Goal: Transaction & Acquisition: Purchase product/service

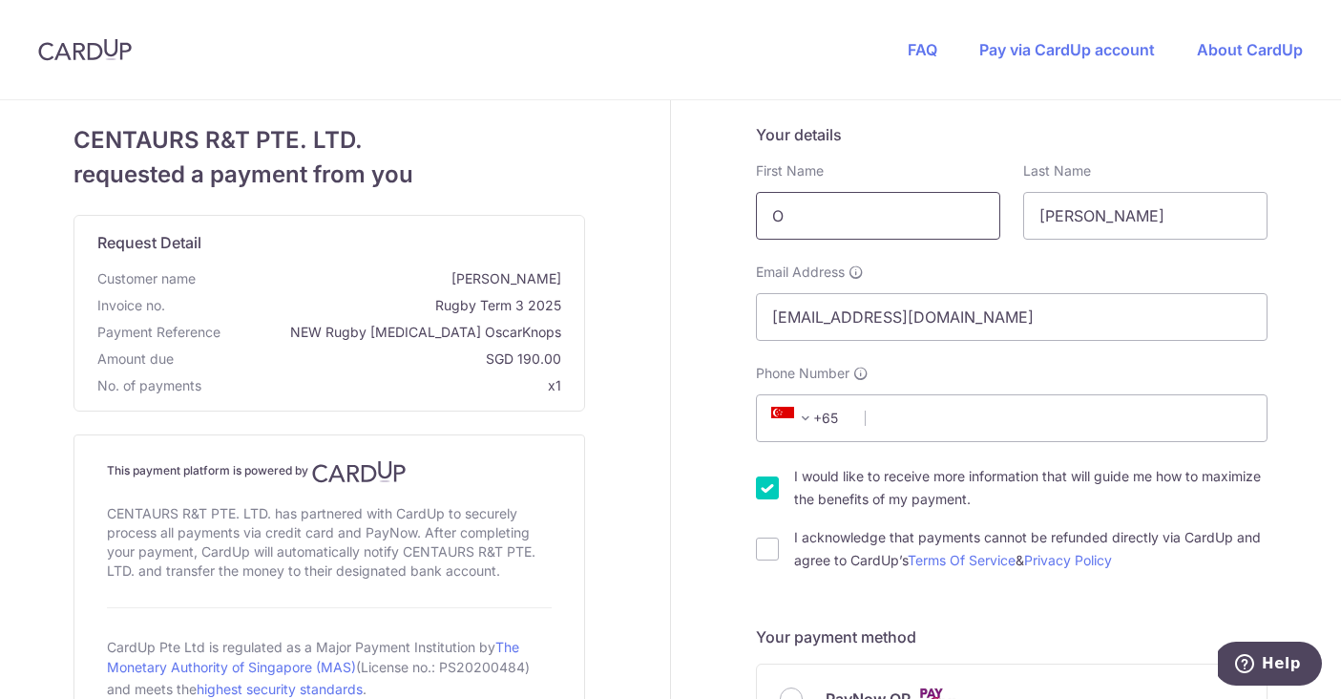
type input "O"
click at [788, 206] on input "O" at bounding box center [878, 216] width 244 height 48
type input "[PERSON_NAME]"
click at [855, 423] on span "+65" at bounding box center [811, 418] width 110 height 46
click at [844, 415] on span "+65" at bounding box center [809, 418] width 86 height 23
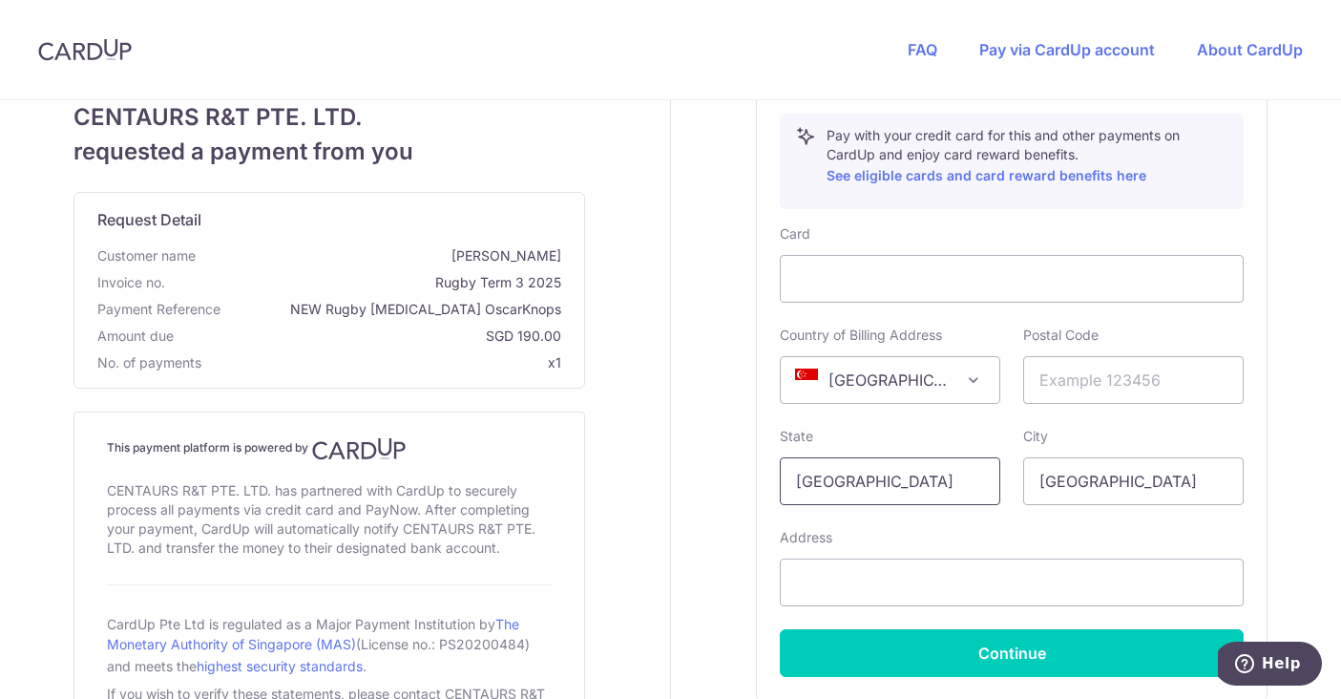
scroll to position [774, 0]
click at [971, 379] on span at bounding box center [973, 378] width 23 height 23
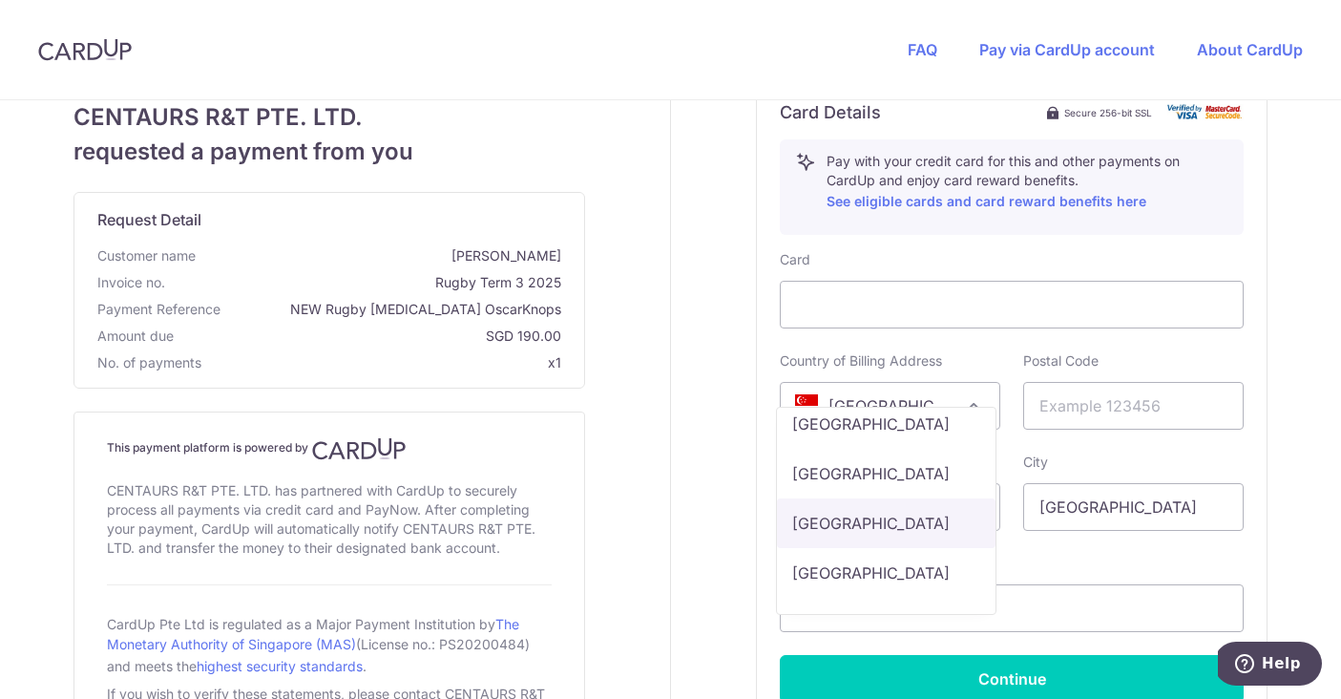
scroll to position [1027, 0]
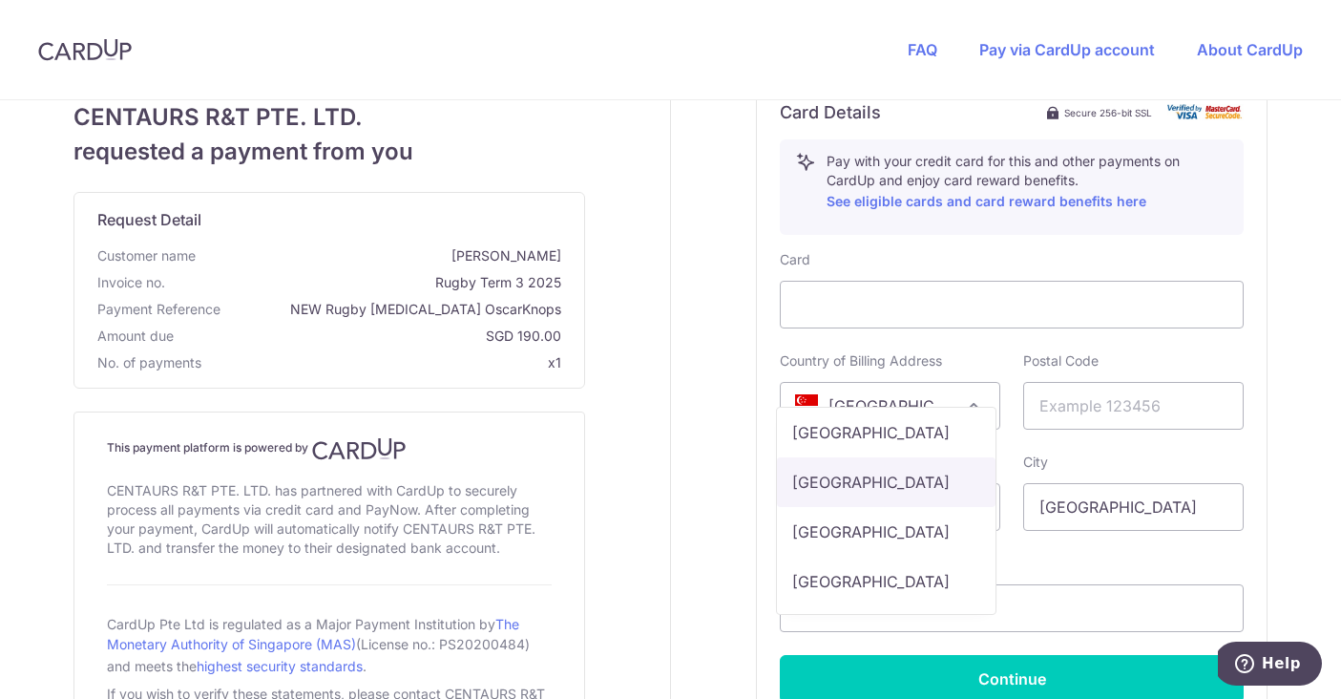
type input "93515449belg"
select select "BE"
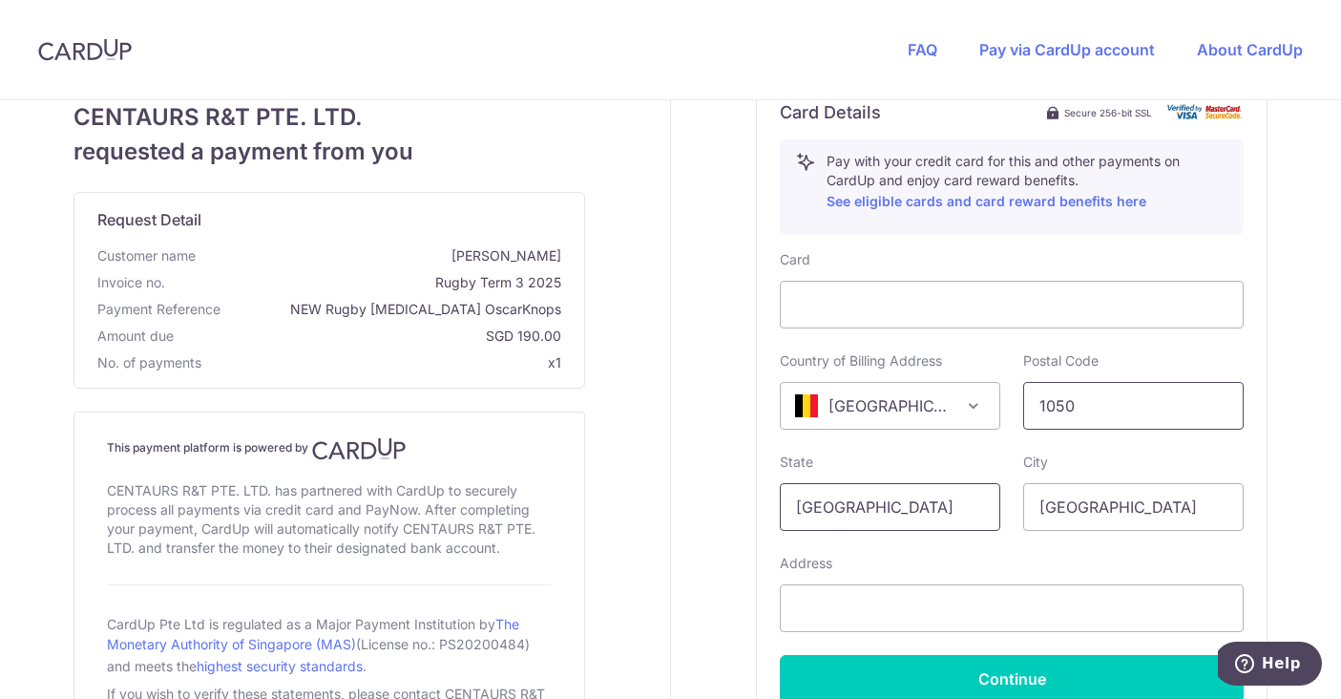
type input "1050"
drag, startPoint x: 894, startPoint y: 496, endPoint x: 870, endPoint y: 506, distance: 26.6
type input "[GEOGRAPHIC_DATA]"
drag, startPoint x: 1127, startPoint y: 514, endPoint x: 1008, endPoint y: 510, distance: 119.4
type input "Elsene"
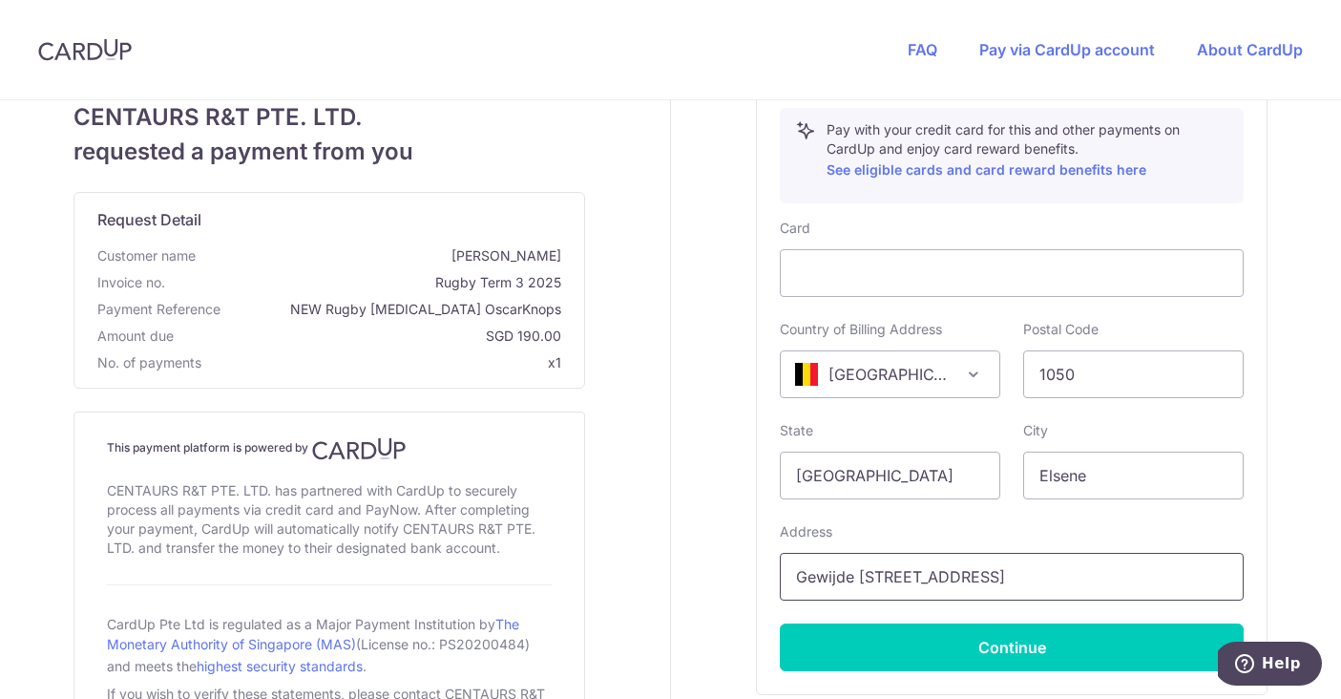
scroll to position [810, 0]
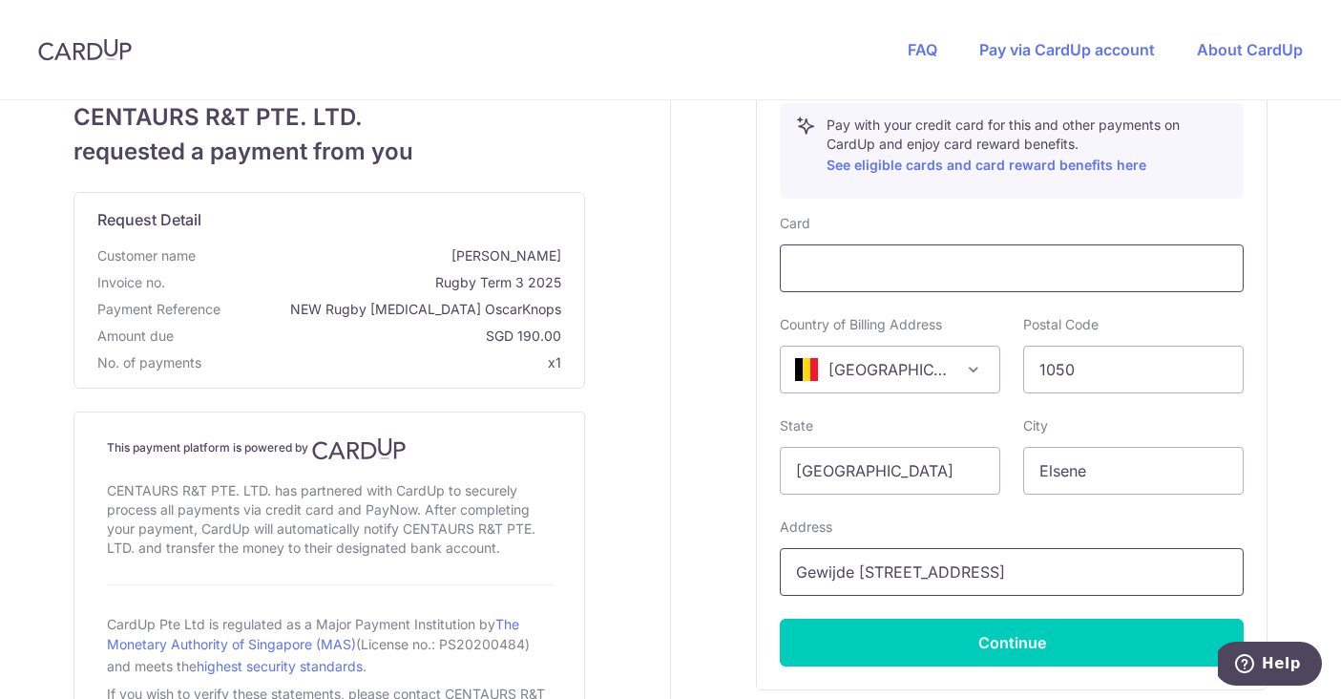
type input "Gewijde [STREET_ADDRESS]"
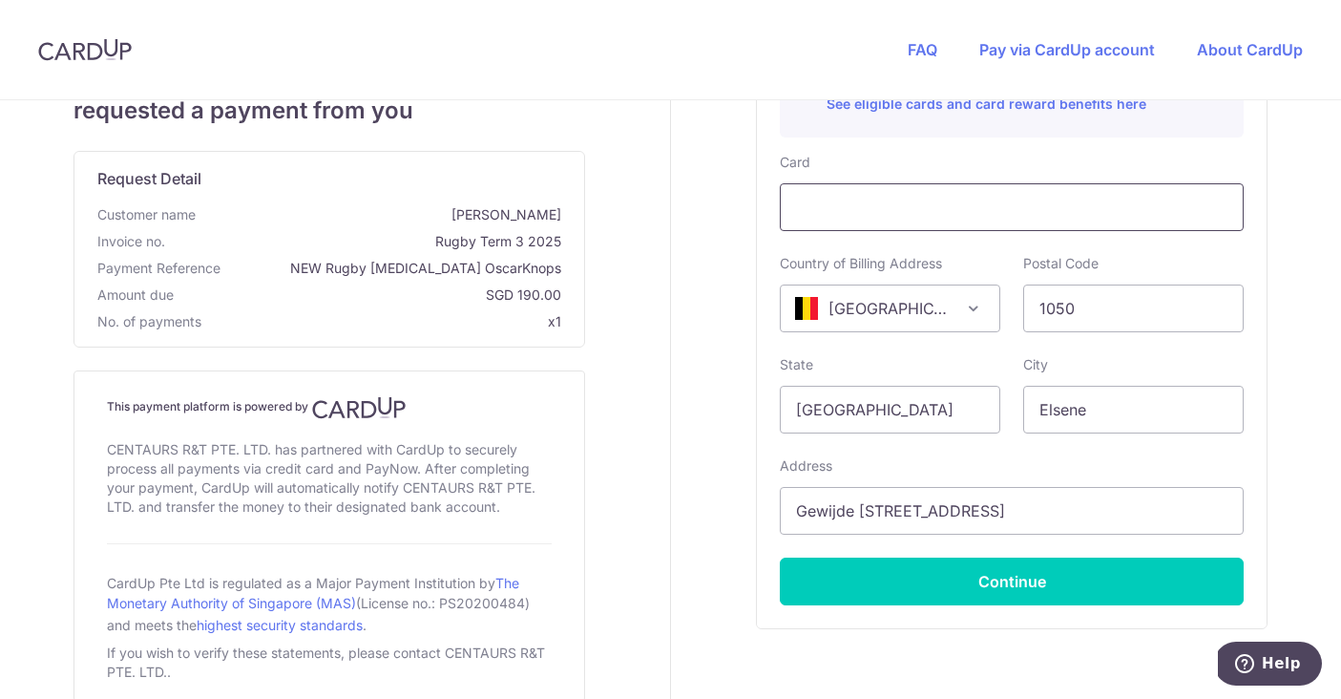
scroll to position [874, 0]
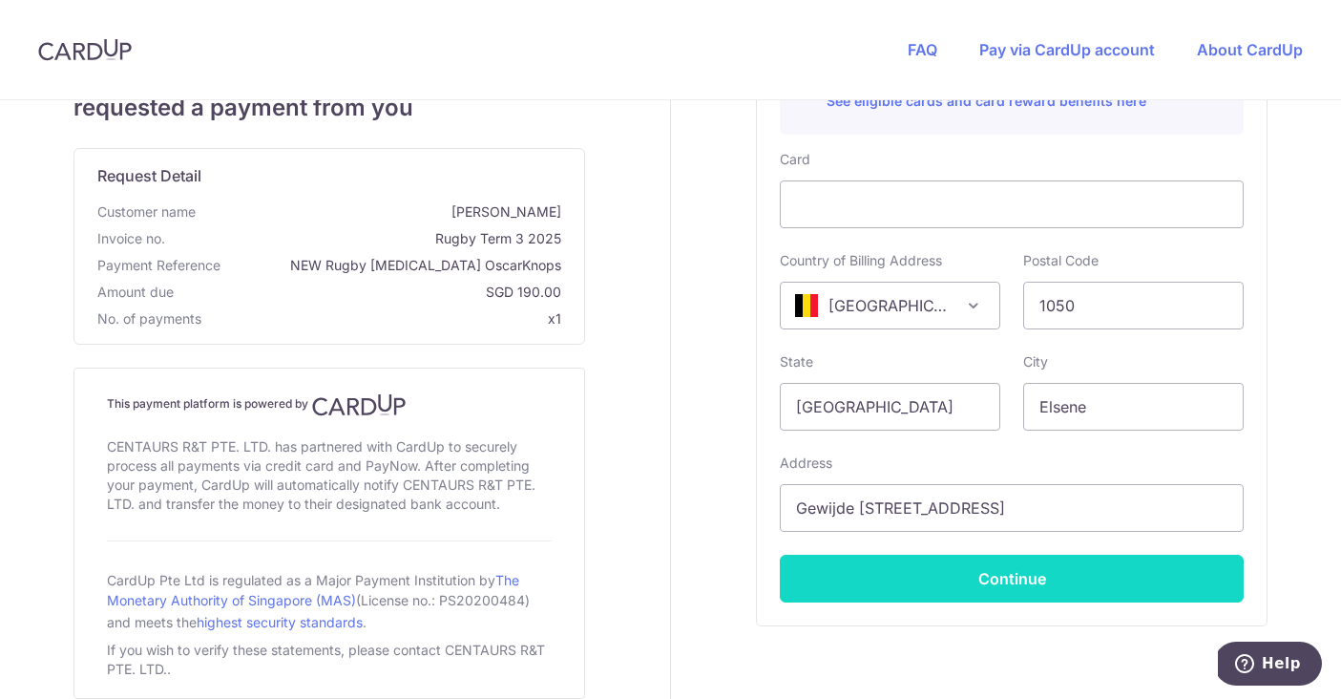
click at [988, 578] on button "Continue" at bounding box center [1012, 579] width 464 height 48
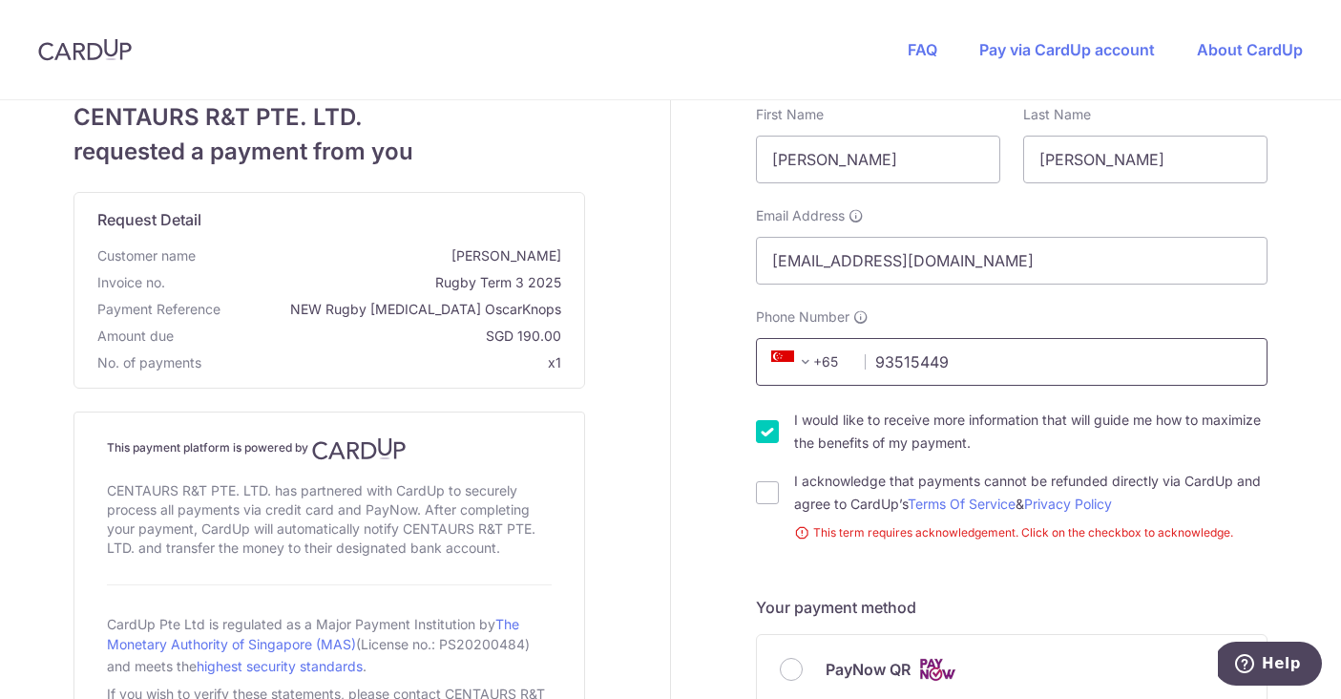
scroll to position [58, 0]
type input "93515449"
click at [766, 489] on input "I acknowledge that payments cannot be refunded directly via CardUp and agree to…" at bounding box center [767, 490] width 23 height 23
checkbox input "true"
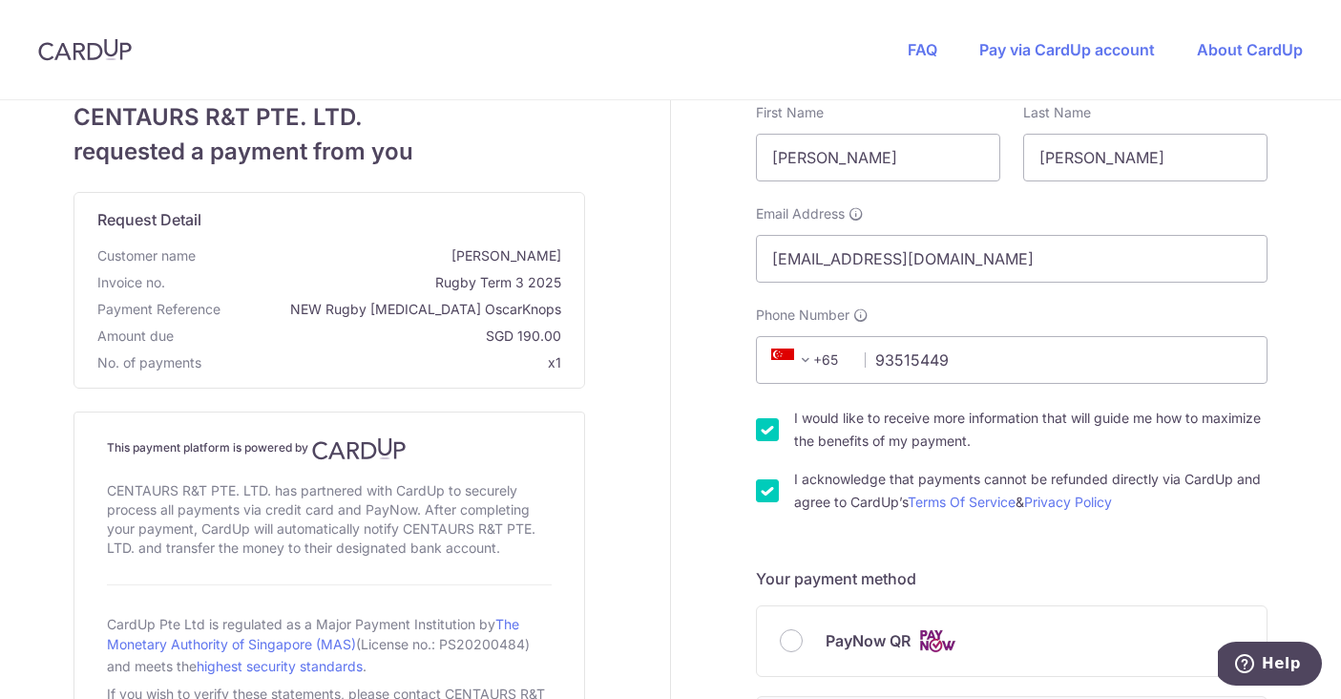
click at [763, 433] on input "I would like to receive more information that will guide me how to maximize the…" at bounding box center [767, 429] width 23 height 23
checkbox input "false"
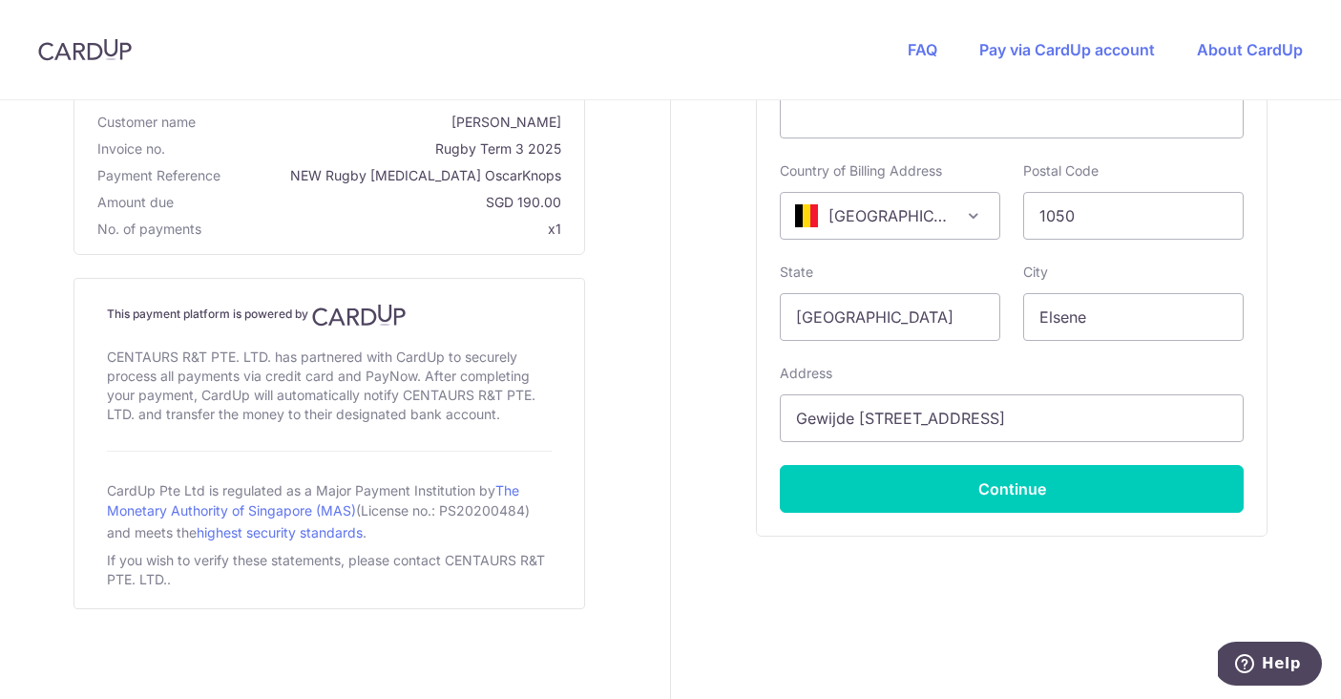
scroll to position [937, 0]
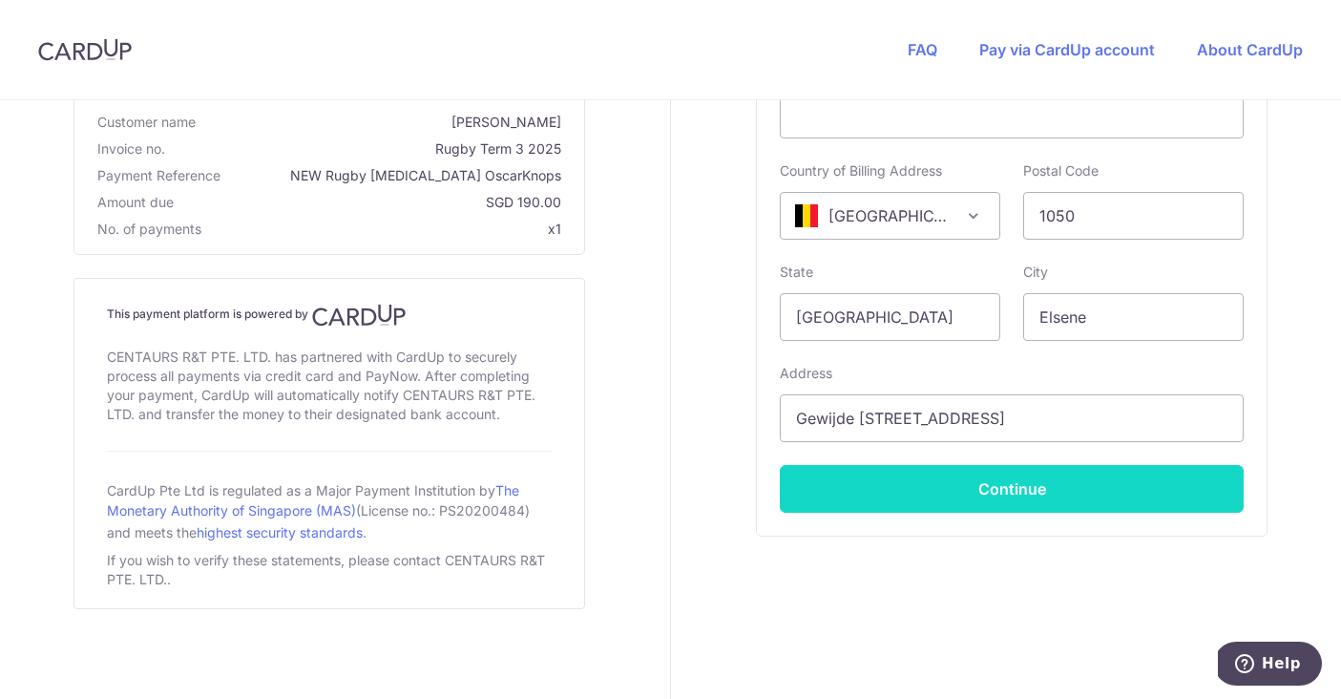
click at [847, 502] on button "Continue" at bounding box center [1012, 489] width 464 height 48
type input "**** 1976"
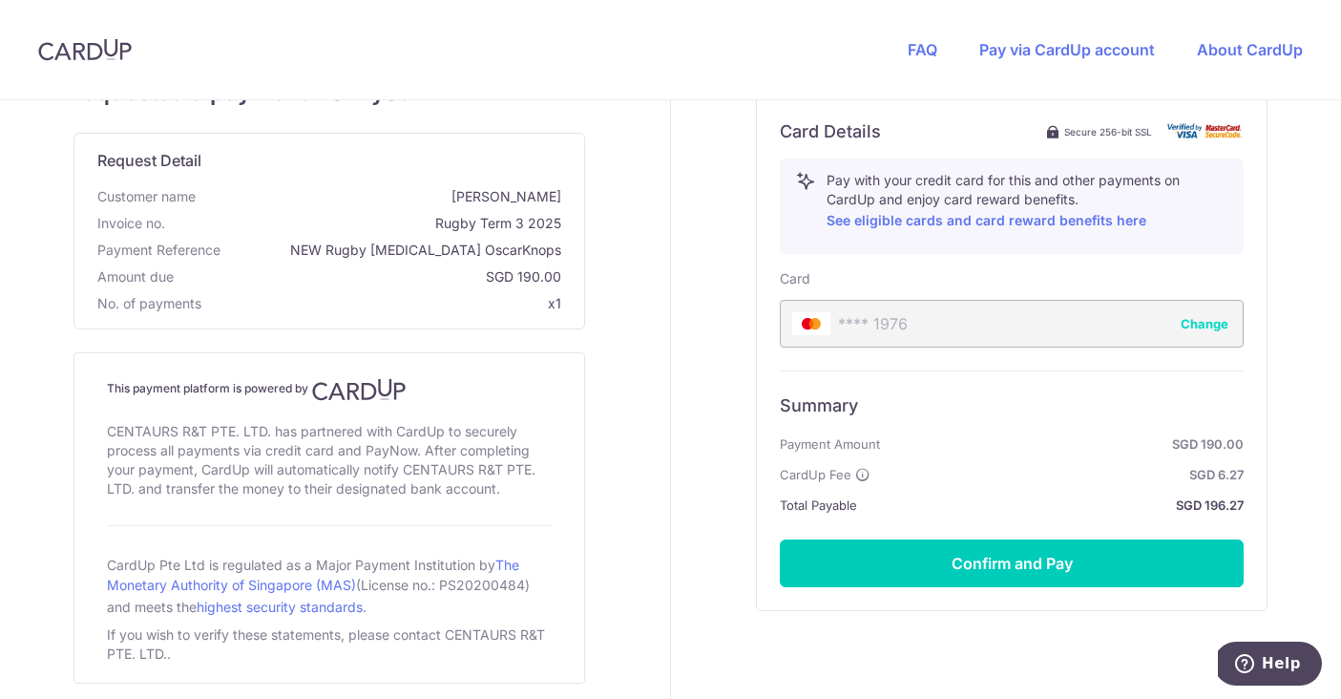
scroll to position [731, 0]
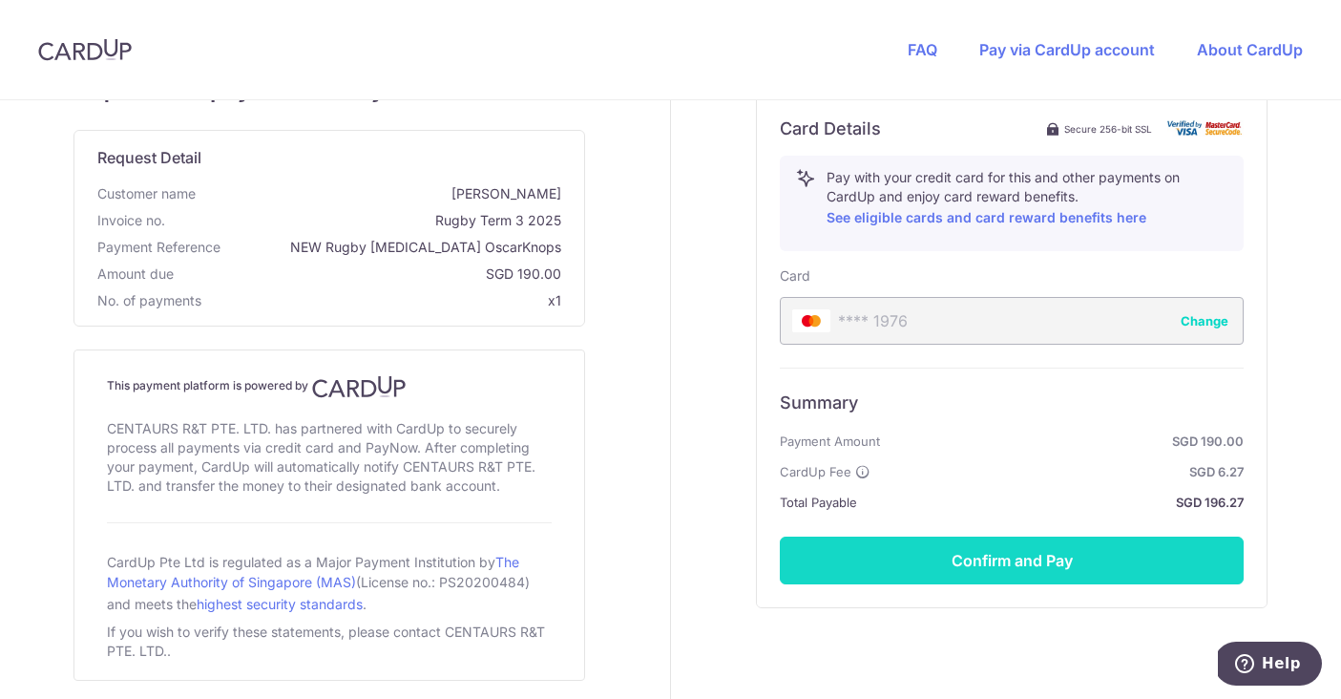
click at [852, 555] on button "Confirm and Pay" at bounding box center [1012, 560] width 464 height 48
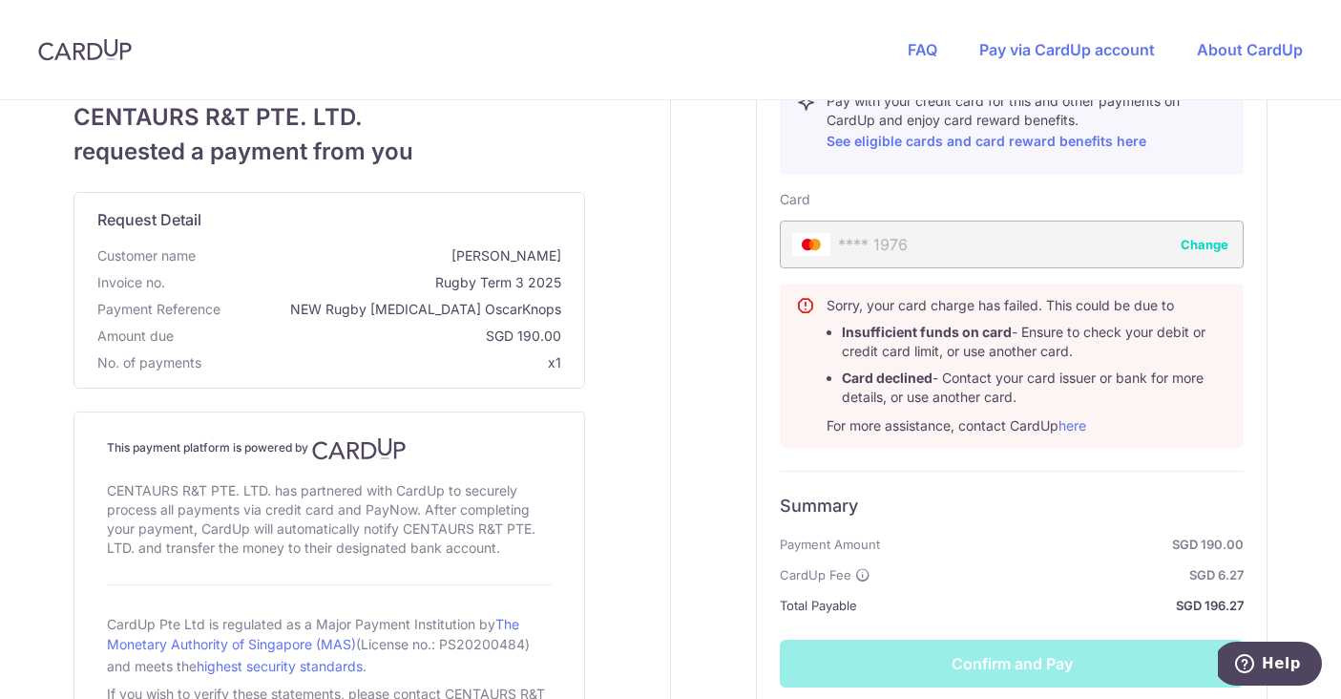
scroll to position [810, 0]
